Goal: Information Seeking & Learning: Learn about a topic

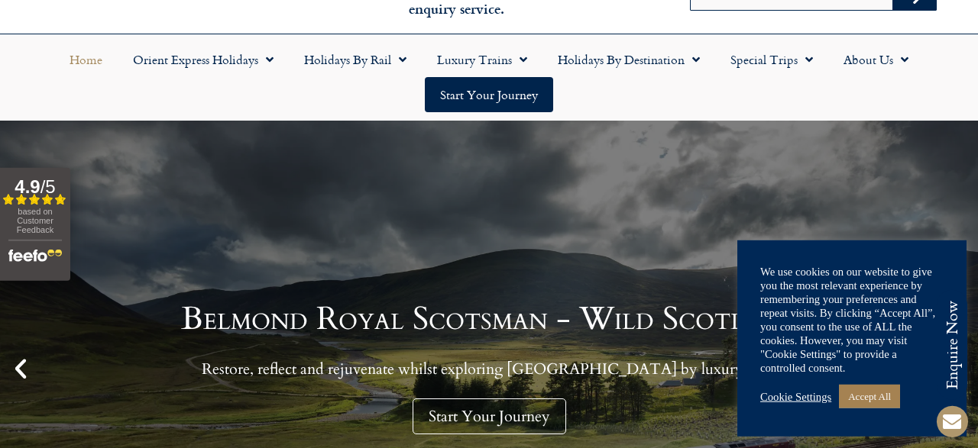
scroll to position [159, 0]
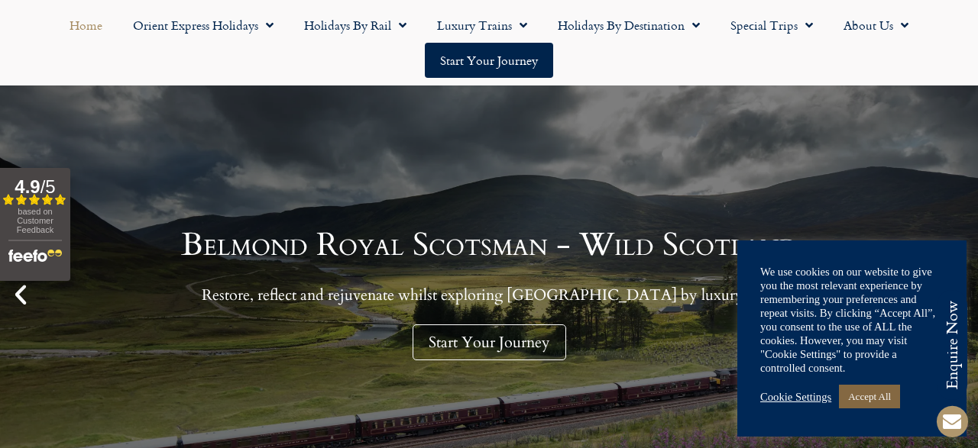
click at [879, 401] on link "Accept All" at bounding box center [869, 397] width 61 height 24
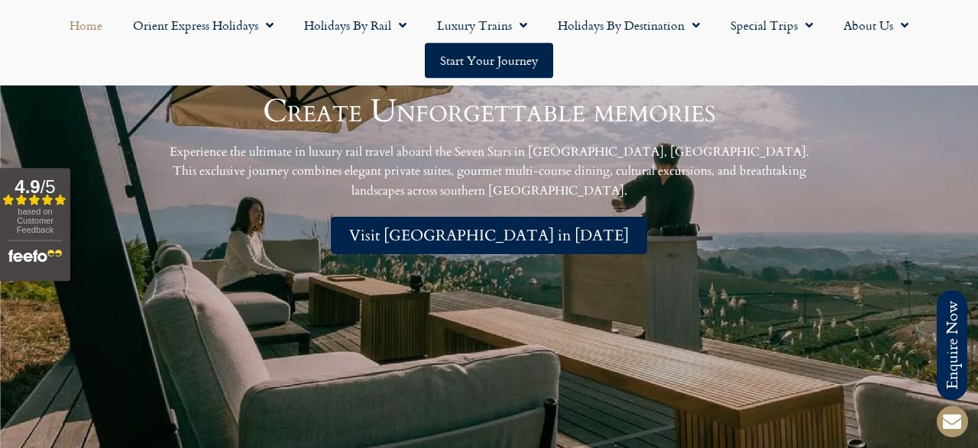
scroll to position [3257, 0]
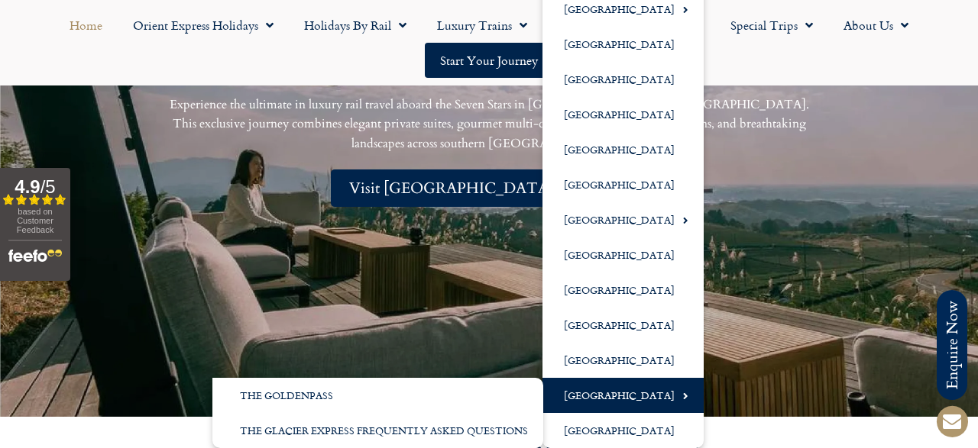
click at [629, 394] on link "[GEOGRAPHIC_DATA]" at bounding box center [622, 395] width 161 height 35
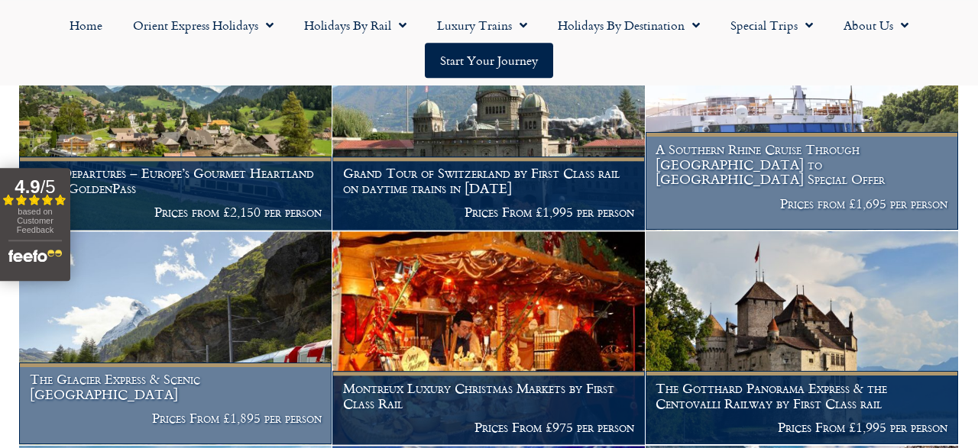
scroll to position [580, 0]
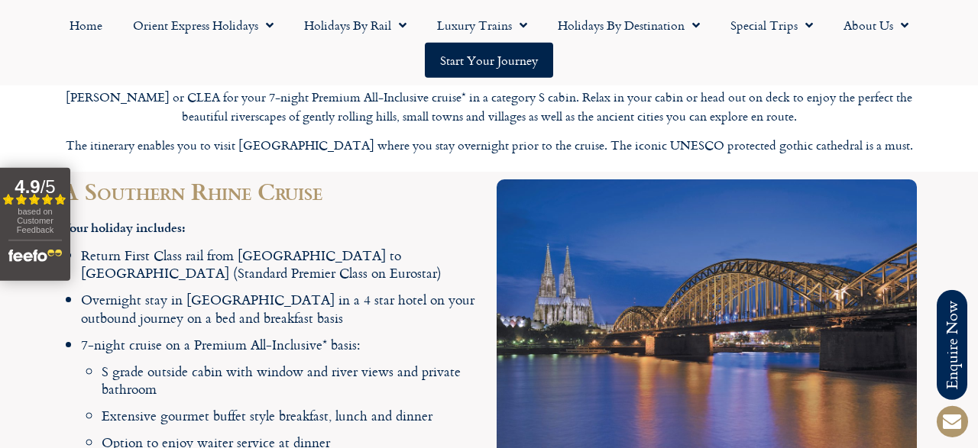
scroll to position [1430, 0]
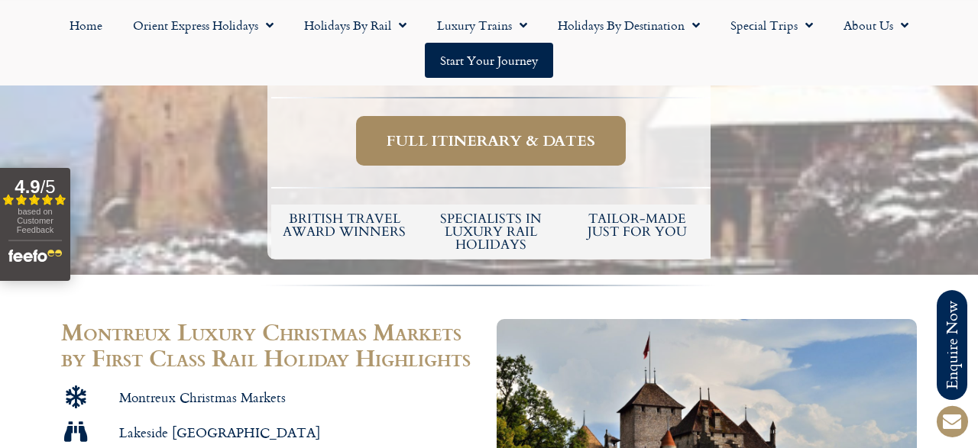
scroll to position [635, 0]
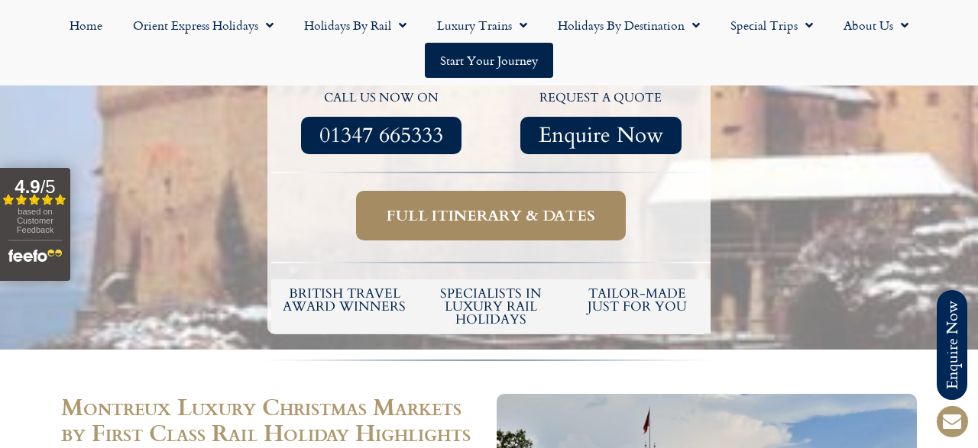
click at [463, 225] on span "Full itinerary & dates" at bounding box center [490, 215] width 209 height 19
click at [472, 225] on span "Full itinerary & dates" at bounding box center [490, 215] width 209 height 19
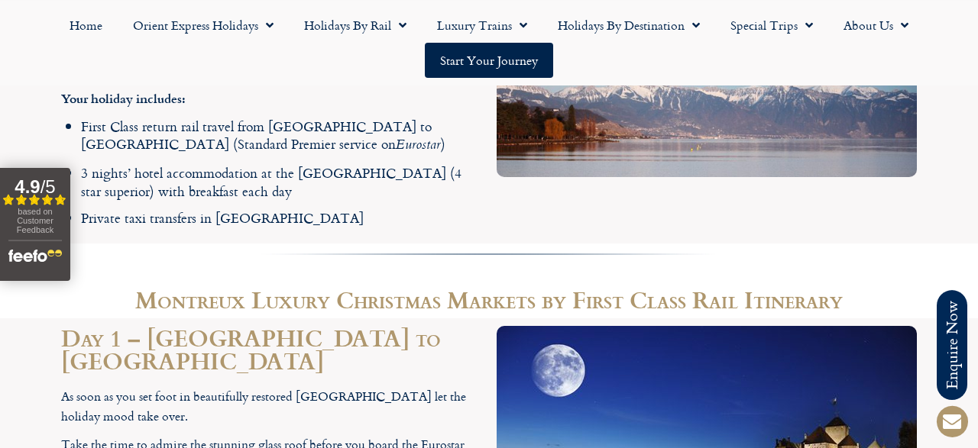
scroll to position [1986, 0]
